Goal: Browse casually: Explore the website without a specific task or goal

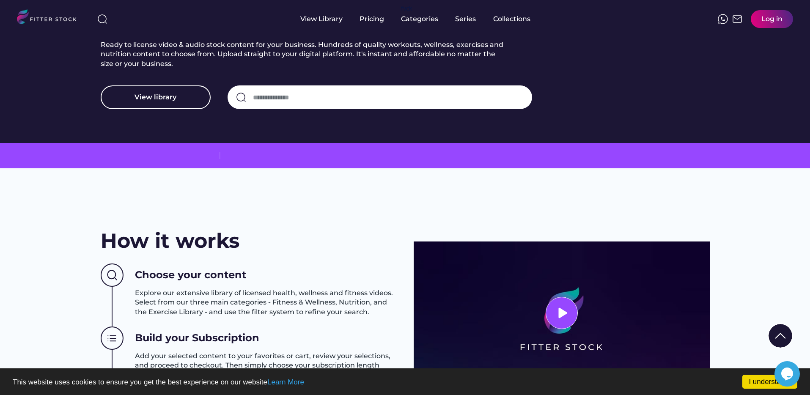
scroll to position [275, 0]
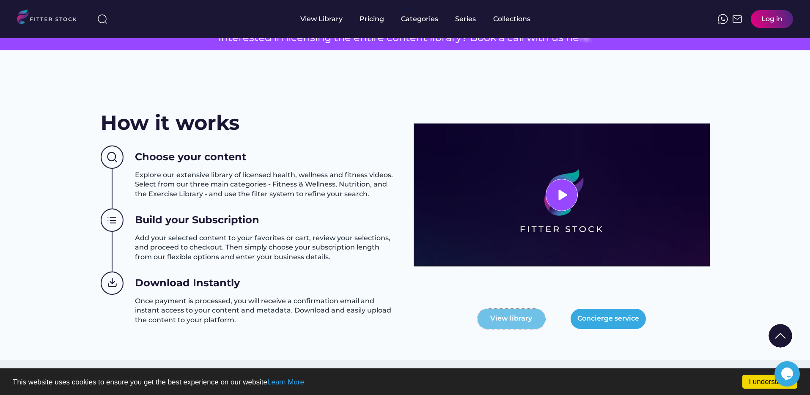
click at [513, 319] on button "View library" at bounding box center [511, 319] width 68 height 20
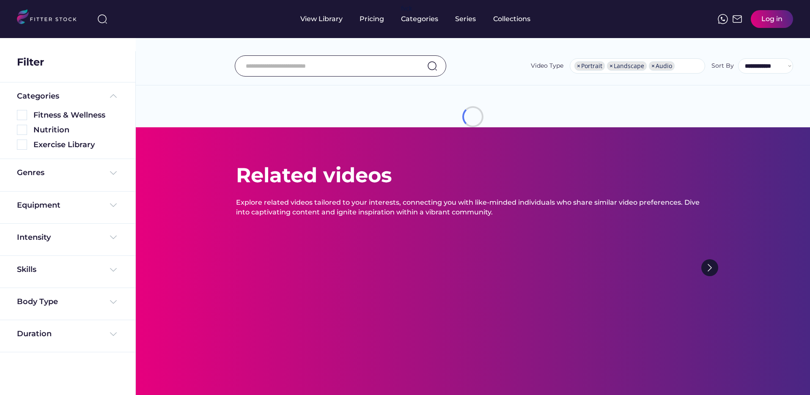
select select "**********"
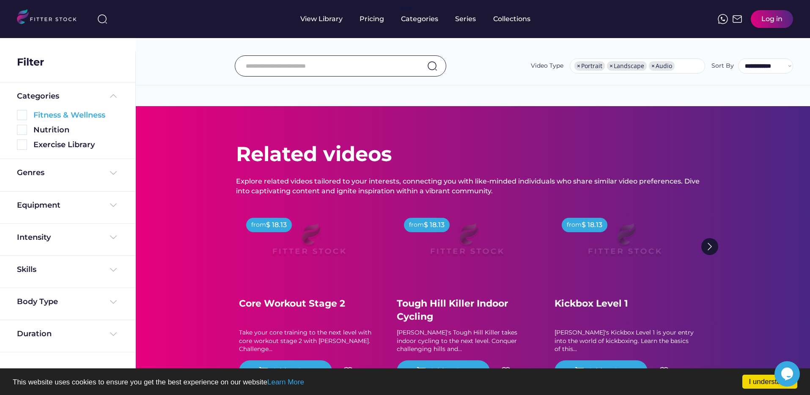
click at [25, 114] on img at bounding box center [22, 115] width 10 height 10
click at [23, 129] on img at bounding box center [22, 130] width 10 height 10
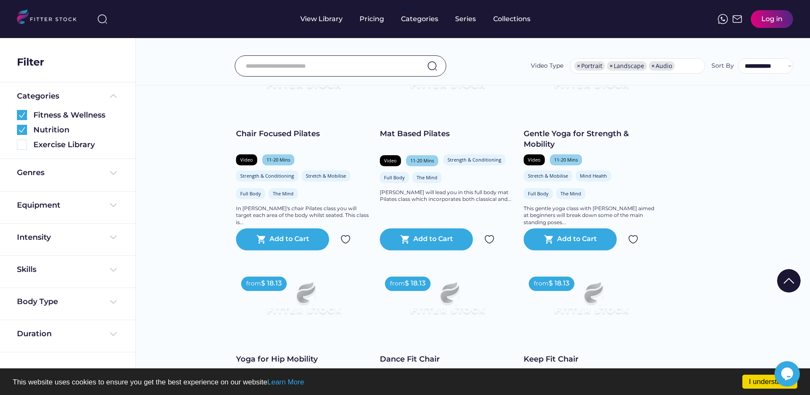
scroll to position [205, 0]
drag, startPoint x: 22, startPoint y: 113, endPoint x: 243, endPoint y: 129, distance: 220.9
click at [22, 113] on img at bounding box center [22, 115] width 10 height 10
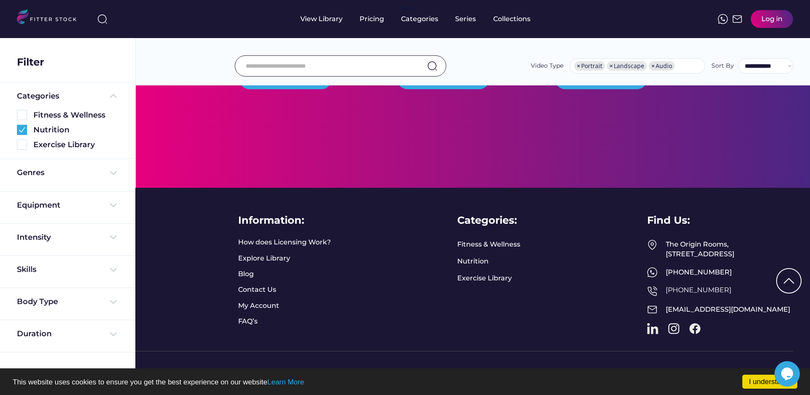
scroll to position [1851, 0]
